Goal: Task Accomplishment & Management: Use online tool/utility

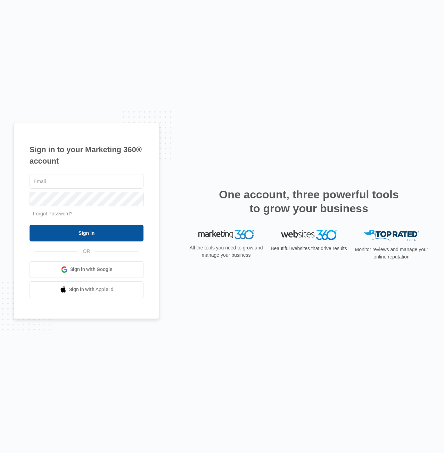
click at [53, 233] on input "Sign In" at bounding box center [86, 233] width 114 height 17
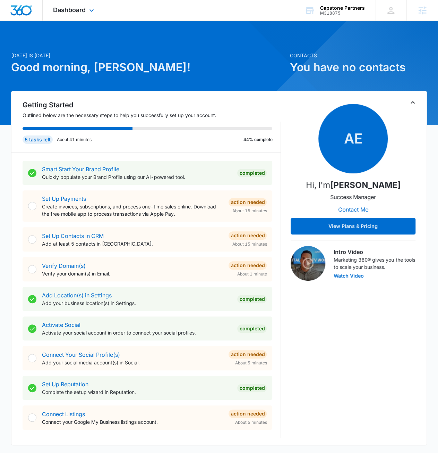
click at [62, 18] on div "Dashboard Apps Reputation Websites Forms CRM Email Social Content Ads Intellige…" at bounding box center [75, 10] width 64 height 20
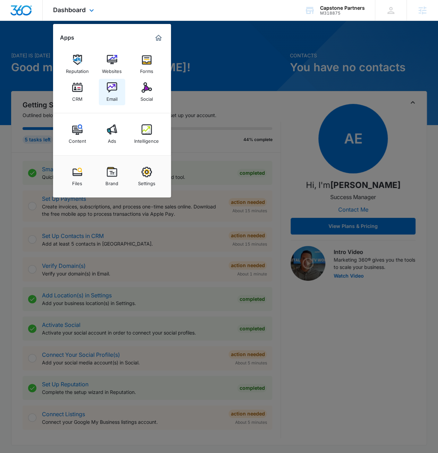
click at [102, 85] on link "Email" at bounding box center [112, 92] width 26 height 26
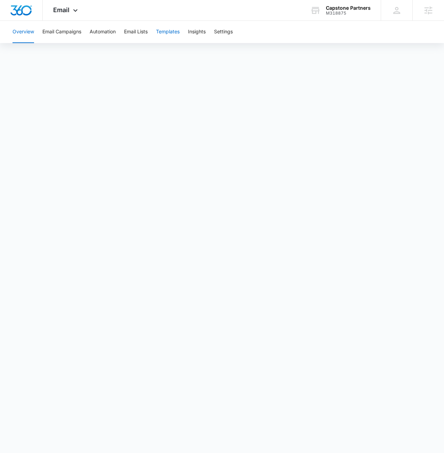
click at [167, 33] on button "Templates" at bounding box center [168, 32] width 24 height 22
